Goal: Submit feedback/report problem

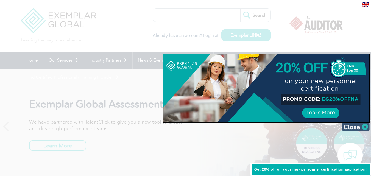
click at [365, 127] on img at bounding box center [355, 127] width 27 height 8
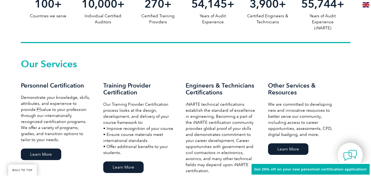
scroll to position [309, 0]
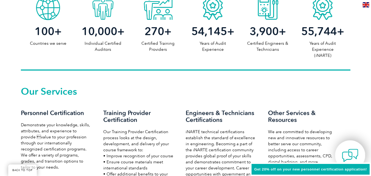
click at [351, 154] on img at bounding box center [350, 155] width 16 height 16
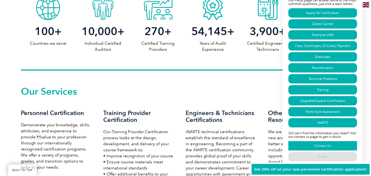
click at [315, 145] on link "Contact Us" at bounding box center [322, 145] width 69 height 9
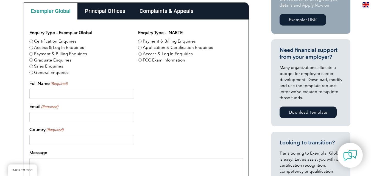
scroll to position [167, 0]
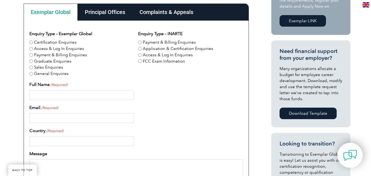
click at [75, 95] on input "Full Name (Required)" at bounding box center [81, 95] width 105 height 10
type input "umar habib"
click at [51, 116] on input "Email (Required)" at bounding box center [81, 118] width 105 height 10
type input "umarpia4@gmail.com"
click at [91, 141] on input "Country (Required)" at bounding box center [81, 141] width 105 height 10
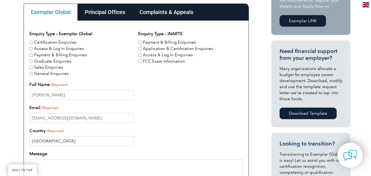
scroll to position [210, 0]
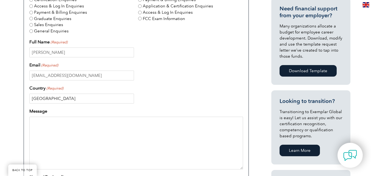
type input "pakistan"
click at [86, 131] on textarea "Message" at bounding box center [136, 143] width 214 height 53
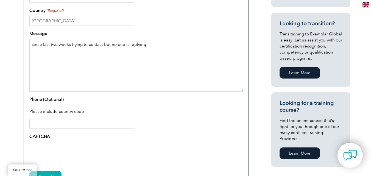
scroll to position [291, 0]
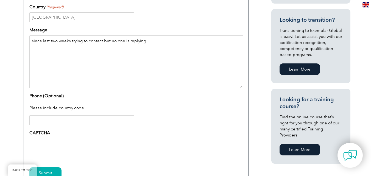
type textarea "since last two weeks trying to contact but no one is replying"
click at [65, 123] on input "Phone (Optional)" at bounding box center [81, 120] width 105 height 10
type input "00923224700200"
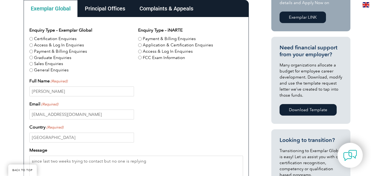
scroll to position [156, 0]
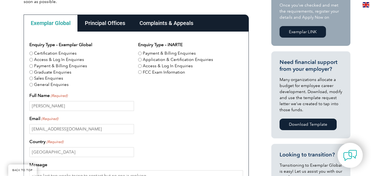
click at [30, 53] on input "Certification Enquiries" at bounding box center [31, 54] width 4 height 4
radio input "true"
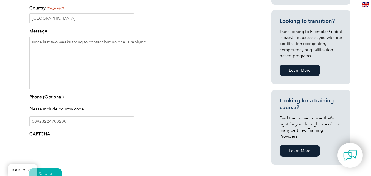
scroll to position [296, 0]
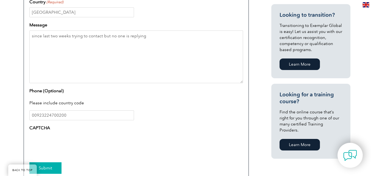
click at [39, 165] on input "Submit" at bounding box center [45, 168] width 32 height 12
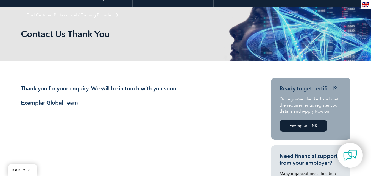
scroll to position [63, 0]
